Goal: Task Accomplishment & Management: Manage account settings

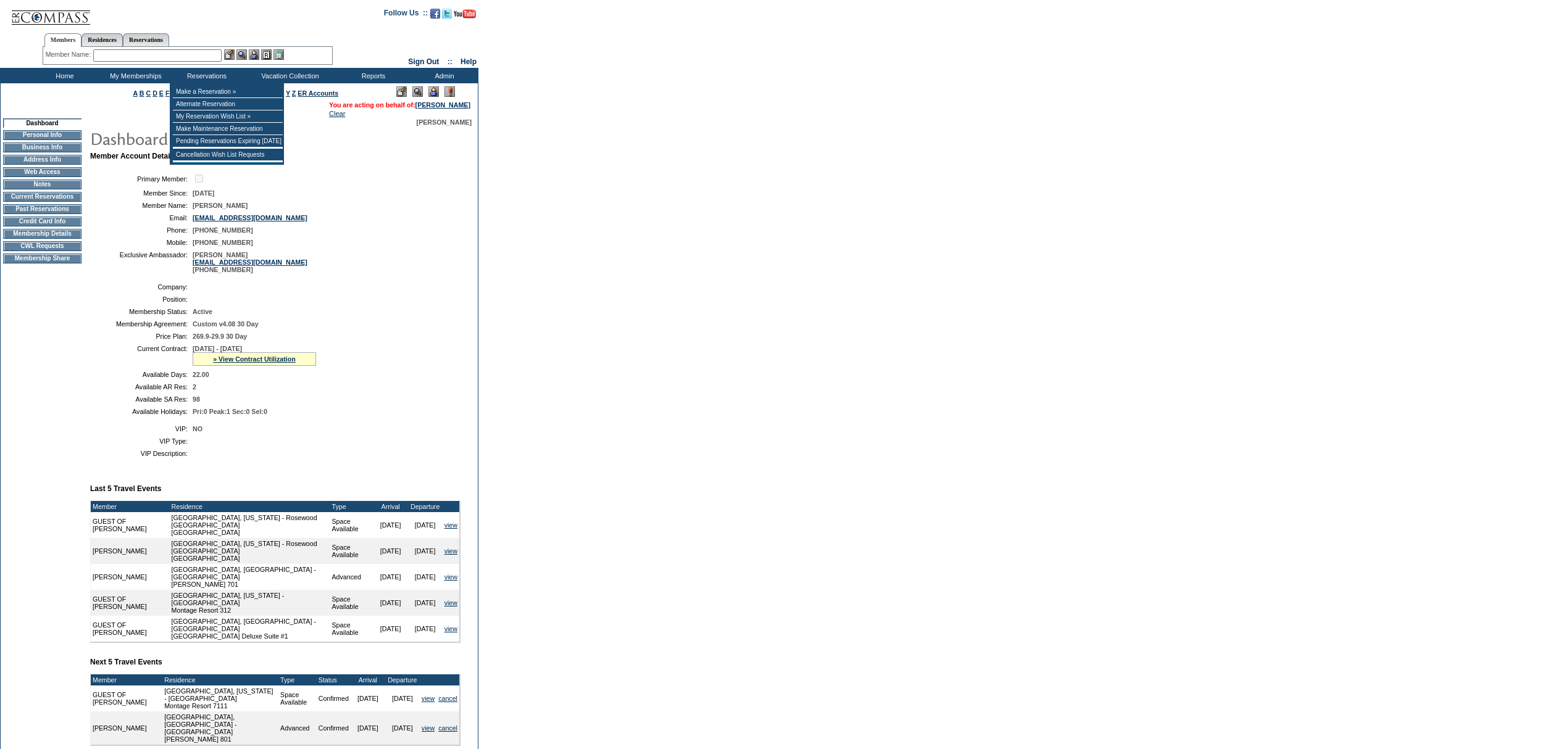
click at [191, 58] on input "text" at bounding box center [157, 55] width 128 height 12
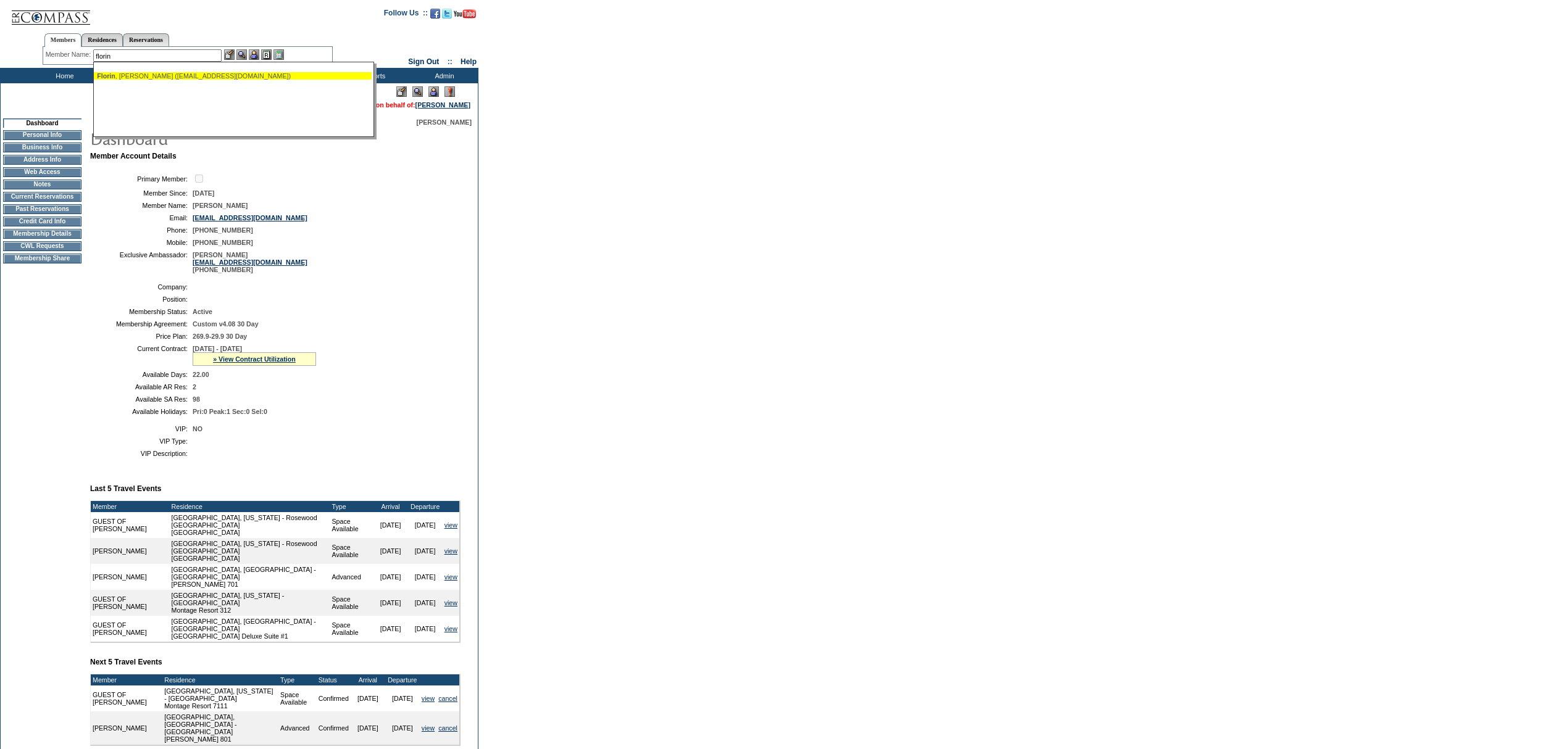
click at [188, 72] on div "Florin , Beth (bcflorin@gmail.com)" at bounding box center [233, 76] width 272 height 8
type input "Florin, Beth (bcflorin@gmail.com)"
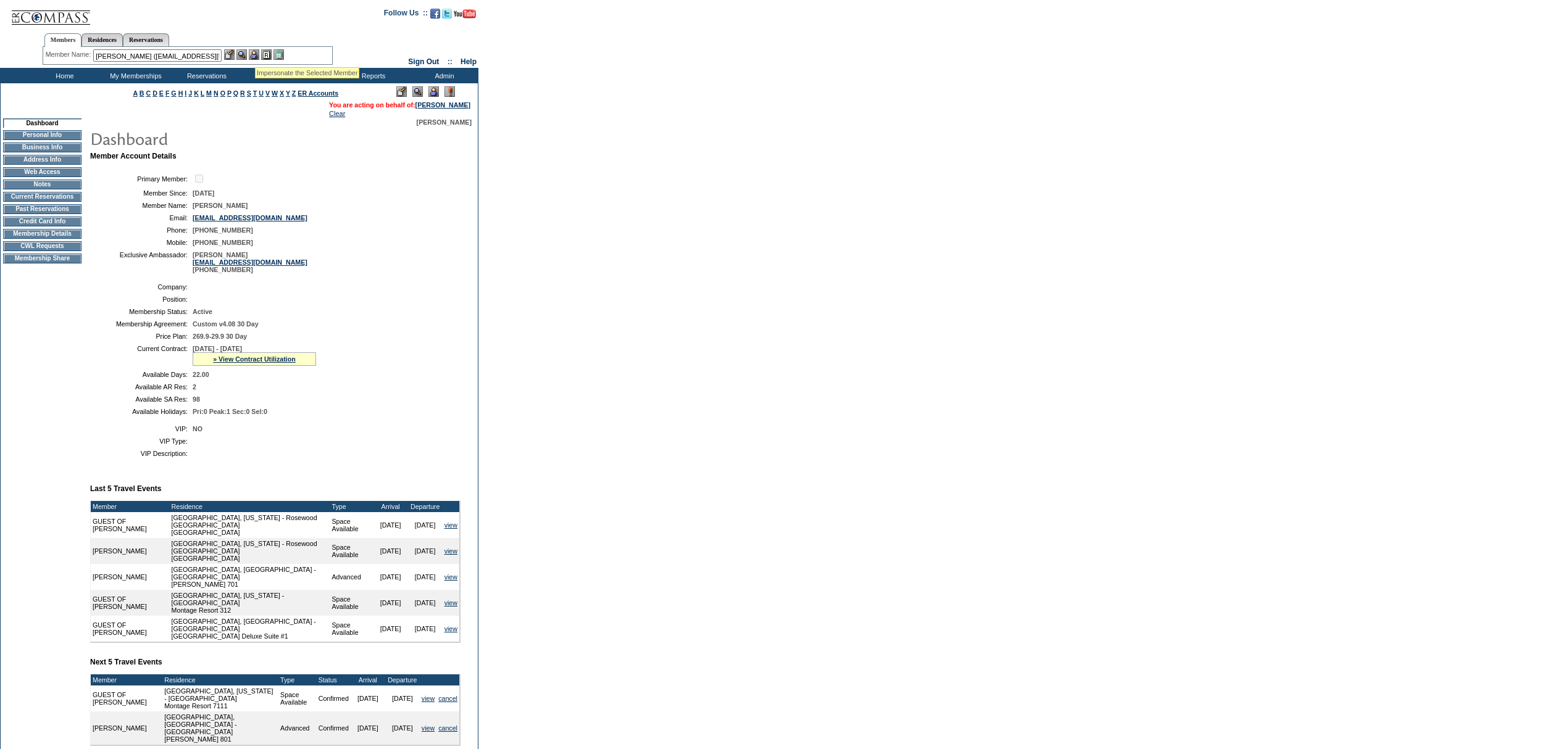
click at [255, 52] on img at bounding box center [254, 54] width 10 height 10
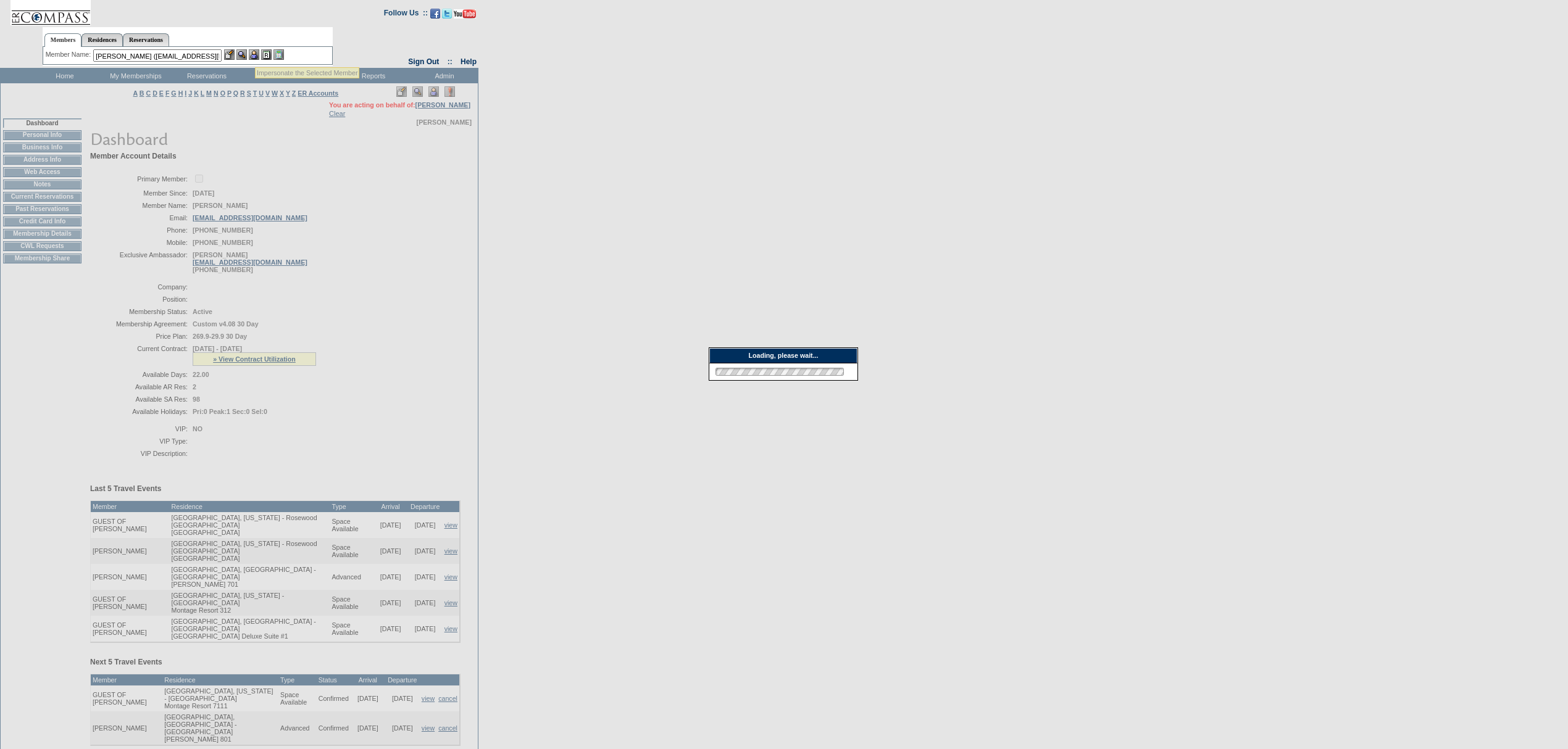
click at [243, 52] on img at bounding box center [242, 54] width 10 height 10
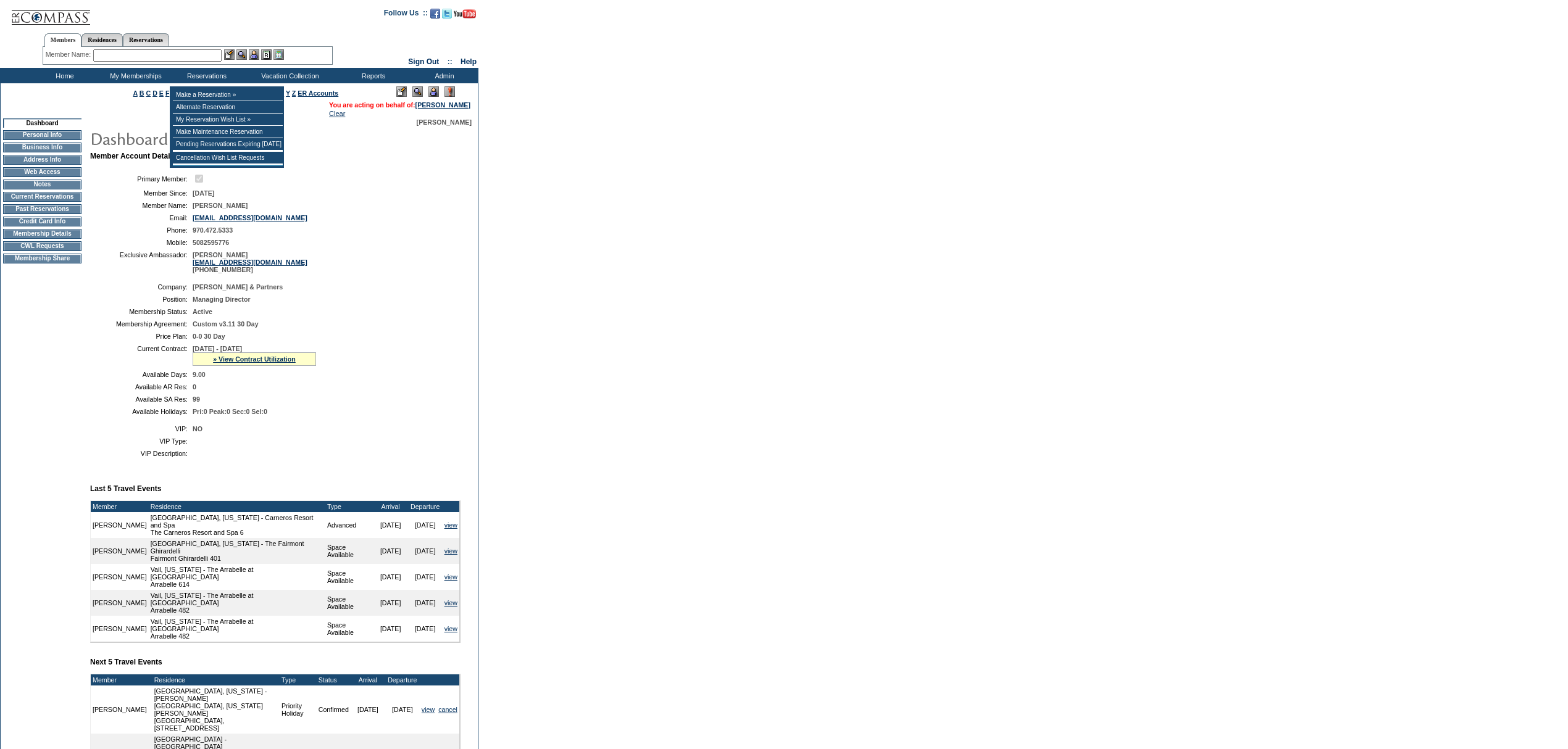
click at [248, 366] on div "» View Contract Utilization" at bounding box center [255, 359] width 124 height 14
click at [248, 363] on link "» View Contract Utilization" at bounding box center [255, 359] width 83 height 8
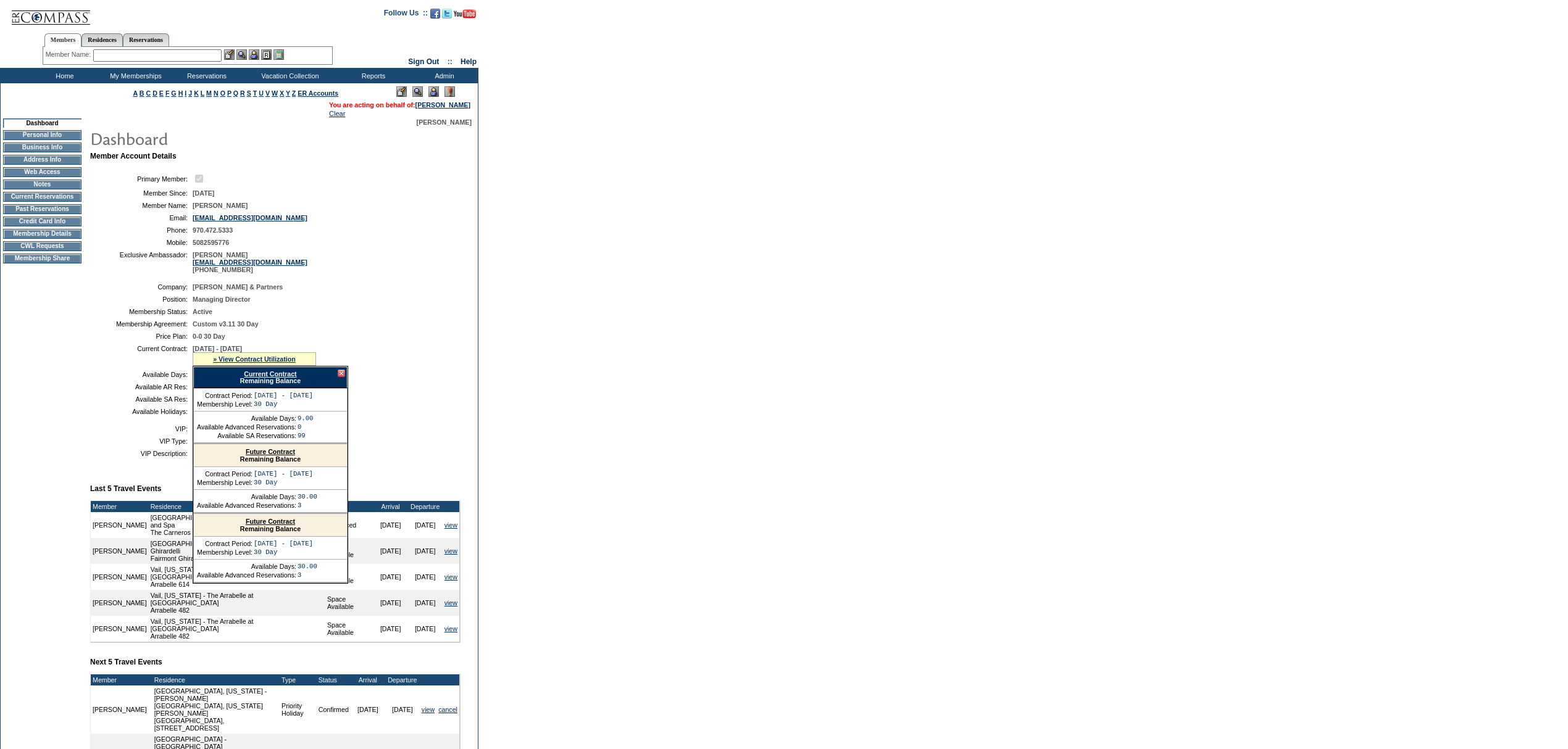
click at [249, 378] on link "Current Contract" at bounding box center [269, 374] width 52 height 8
click at [65, 73] on td "Home" at bounding box center [63, 76] width 71 height 15
